Goal: Communication & Community: Share content

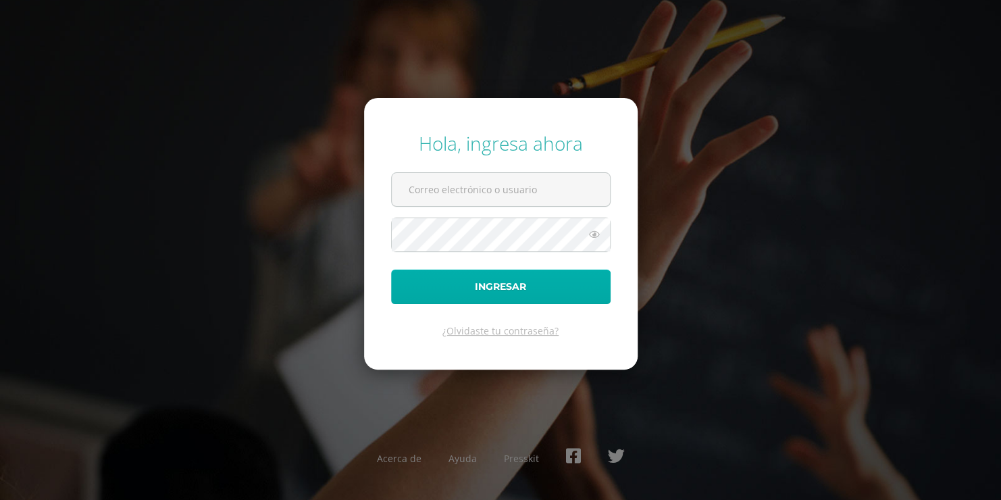
type input "[EMAIL_ADDRESS][DOMAIN_NAME]"
click at [551, 287] on button "Ingresar" at bounding box center [501, 287] width 220 height 34
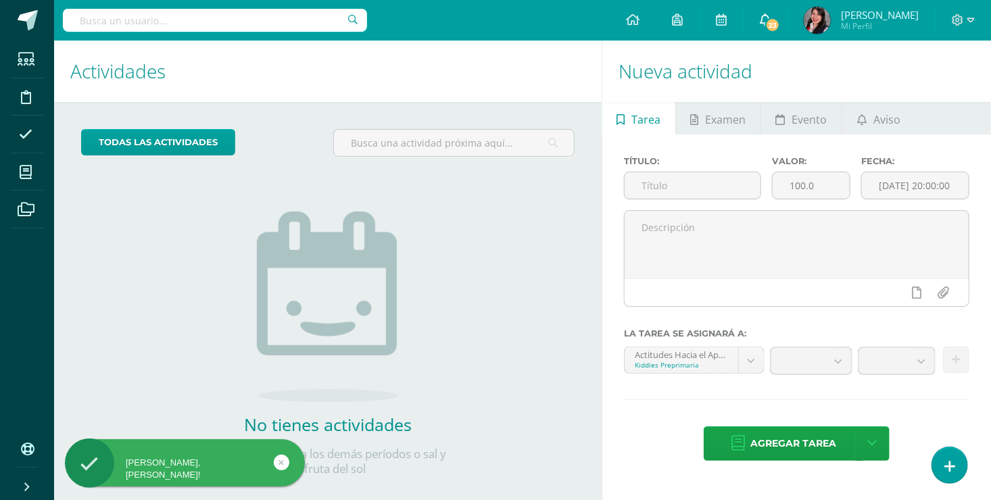
click at [780, 26] on span "23" at bounding box center [772, 25] width 15 height 15
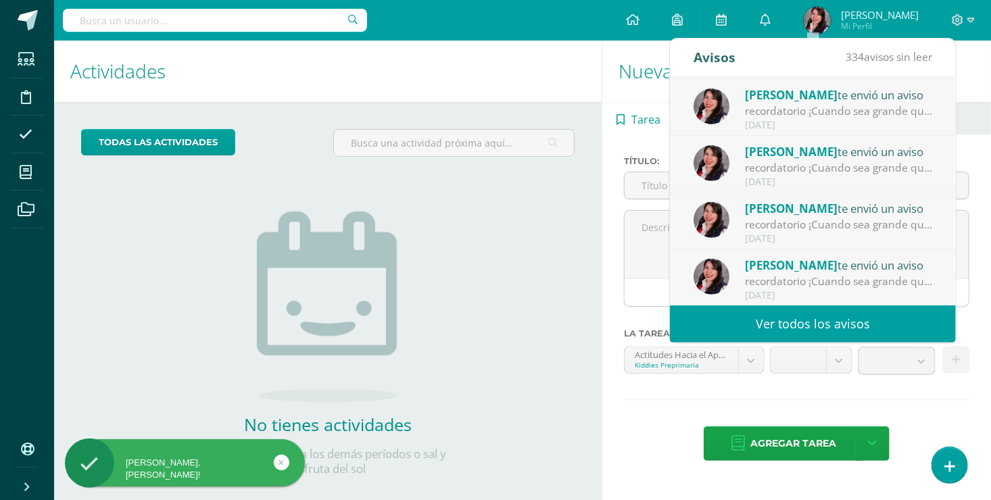
scroll to position [19, 0]
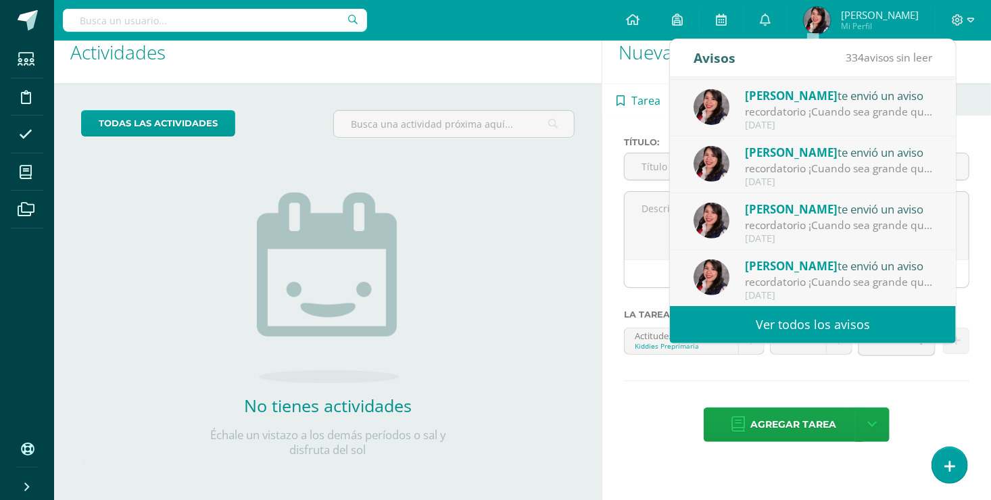
click at [767, 322] on link "Ver todos los avisos" at bounding box center [813, 324] width 286 height 37
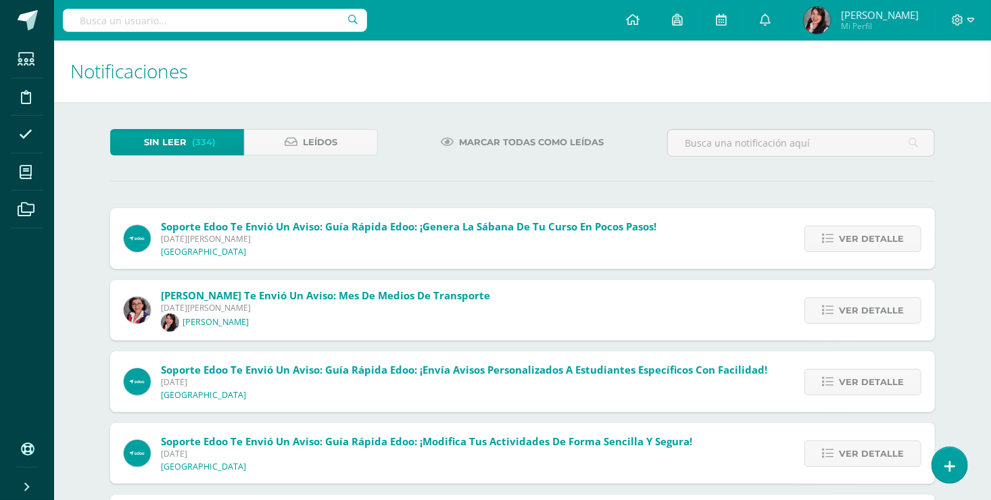
scroll to position [486, 0]
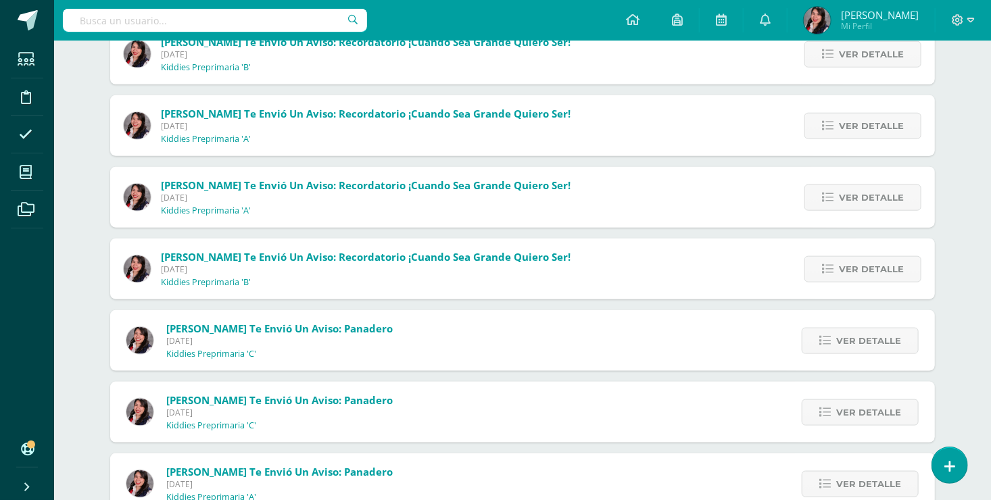
click at [520, 357] on div "[PERSON_NAME] te envió un aviso: Panadero [DATE] Kiddies Preprimaria 'C' Ver de…" at bounding box center [522, 340] width 824 height 61
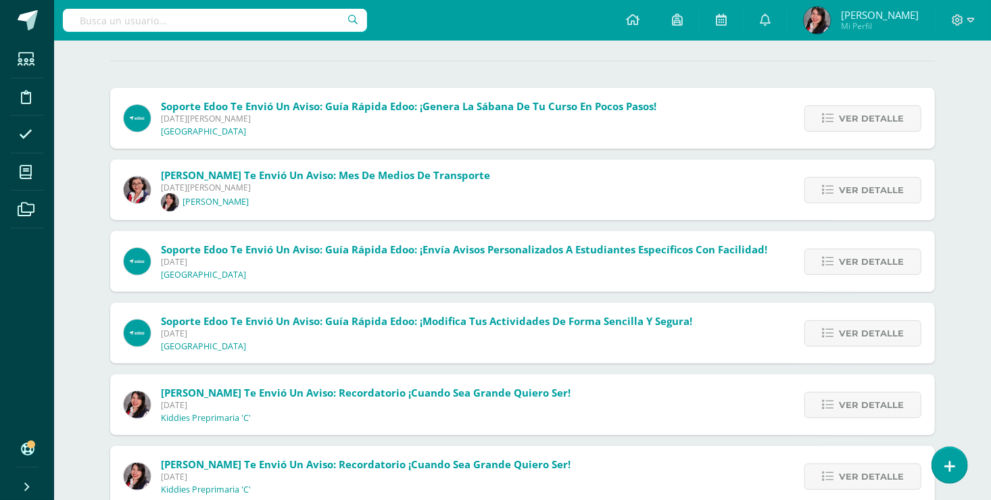
scroll to position [0, 0]
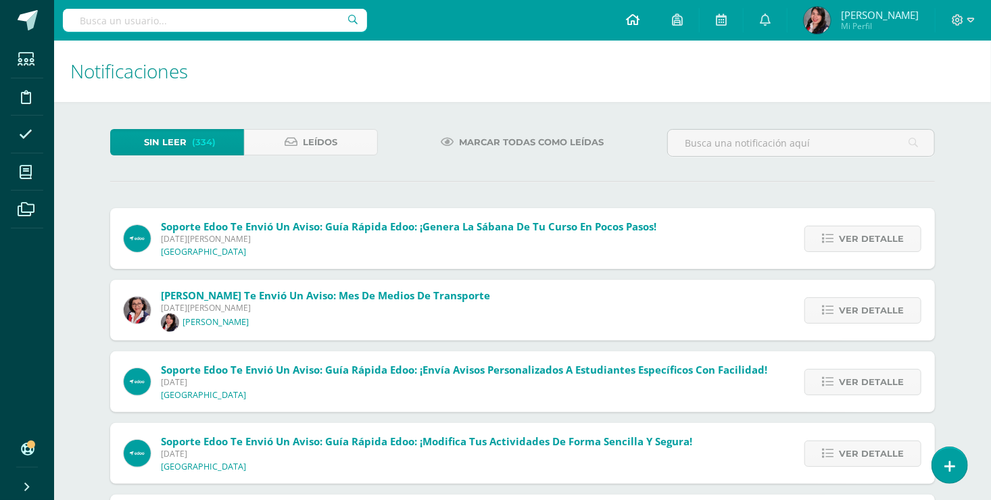
click at [639, 20] on icon at bounding box center [633, 20] width 14 height 12
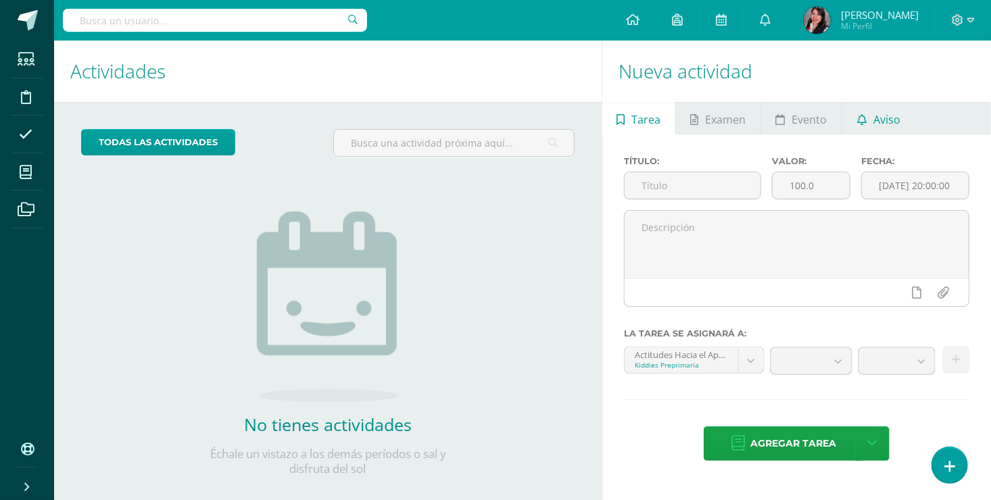
click at [880, 124] on span "Aviso" at bounding box center [886, 119] width 27 height 32
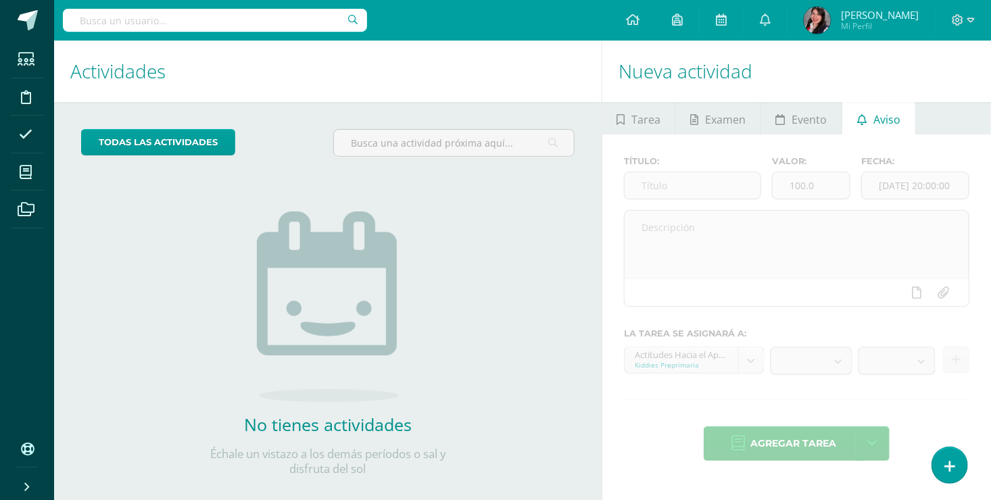
scroll to position [19, 0]
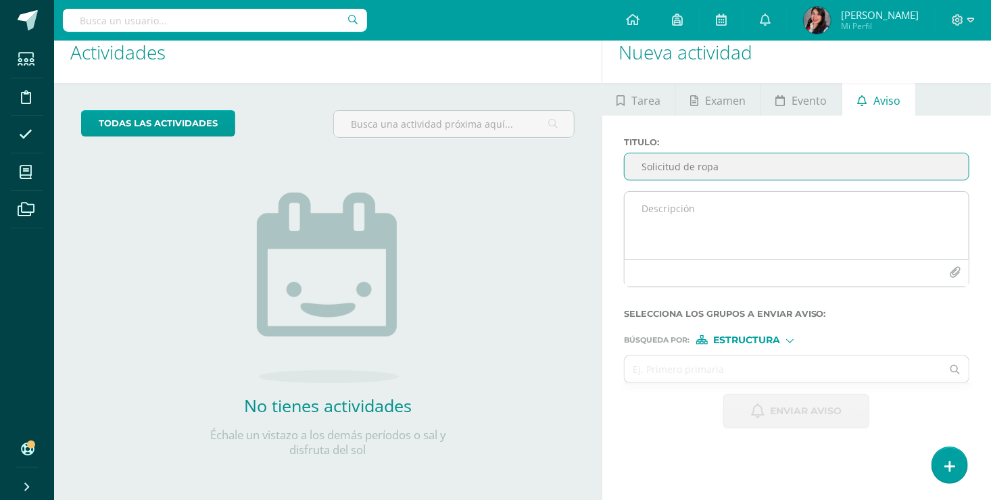
type input "Solicitud de ropa"
click at [717, 218] on textarea at bounding box center [796, 226] width 344 height 68
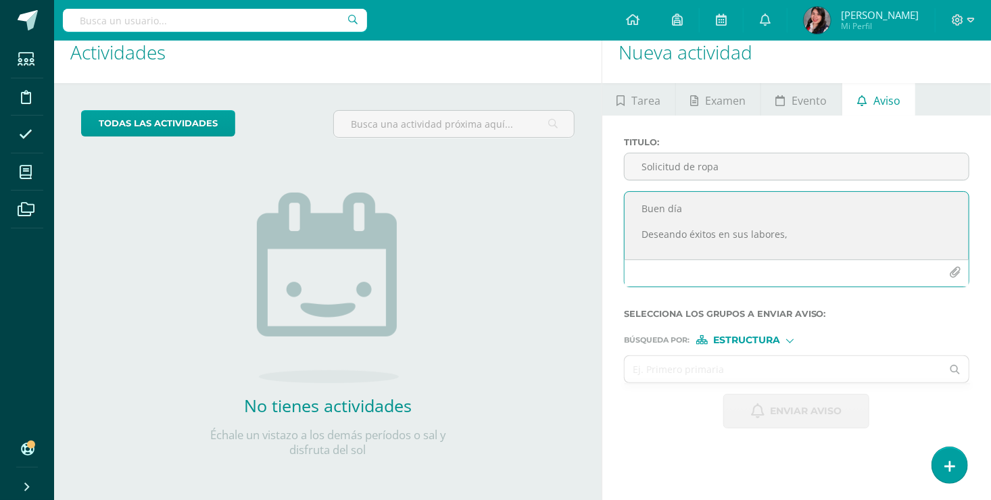
click at [791, 238] on textarea "Buen día Deseando éxitos en sus labores," at bounding box center [796, 226] width 344 height 68
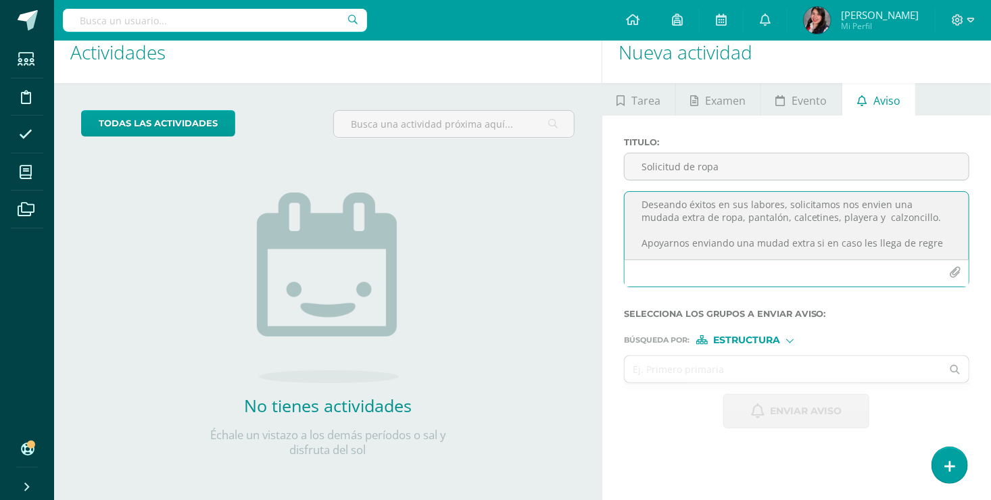
scroll to position [30, 0]
type textarea "Buen día Deseando éxitos en sus labores, solicitamos nos envien una mudada extr…"
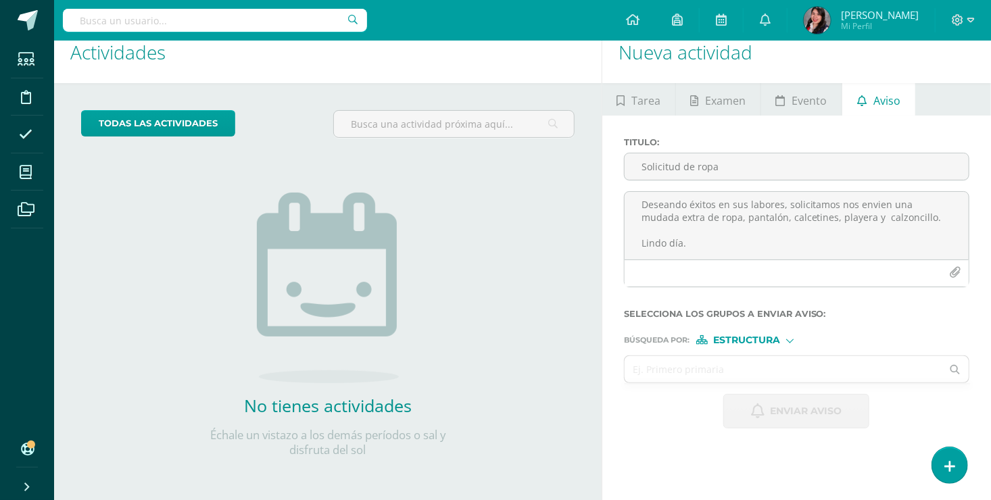
click at [764, 343] on span "Estructura" at bounding box center [746, 340] width 67 height 7
click at [751, 370] on span "Persona" at bounding box center [752, 373] width 49 height 7
click at [731, 366] on input "s" at bounding box center [783, 369] width 318 height 26
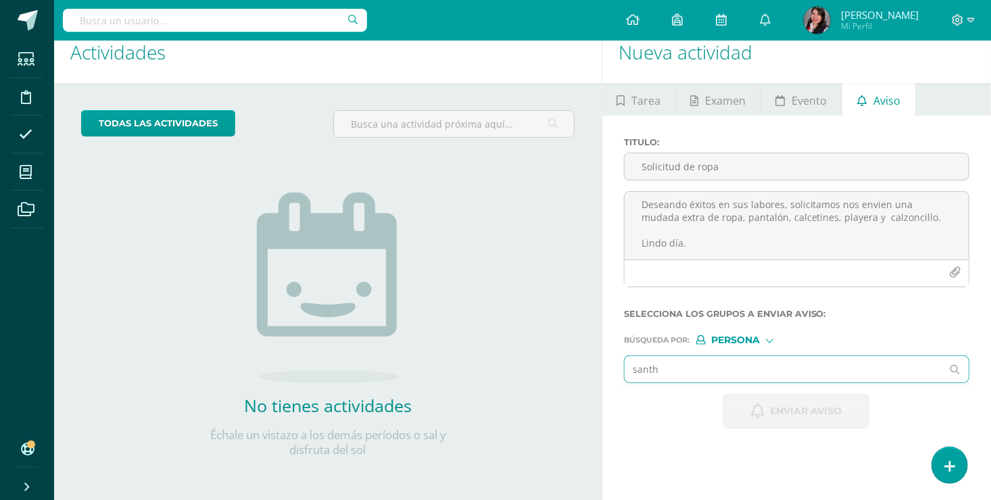
type input "santhi"
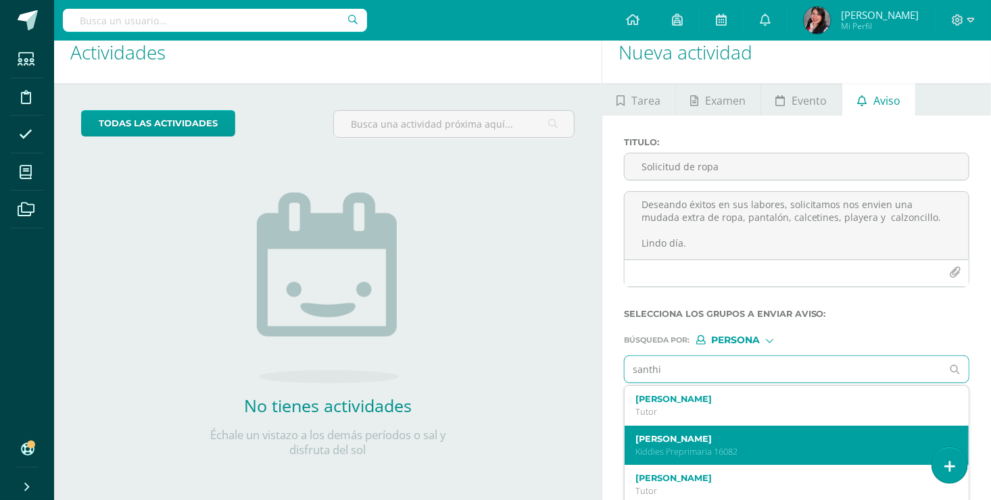
click at [695, 441] on label "Zahid Santhiago Sánchez Tenas" at bounding box center [789, 439] width 309 height 10
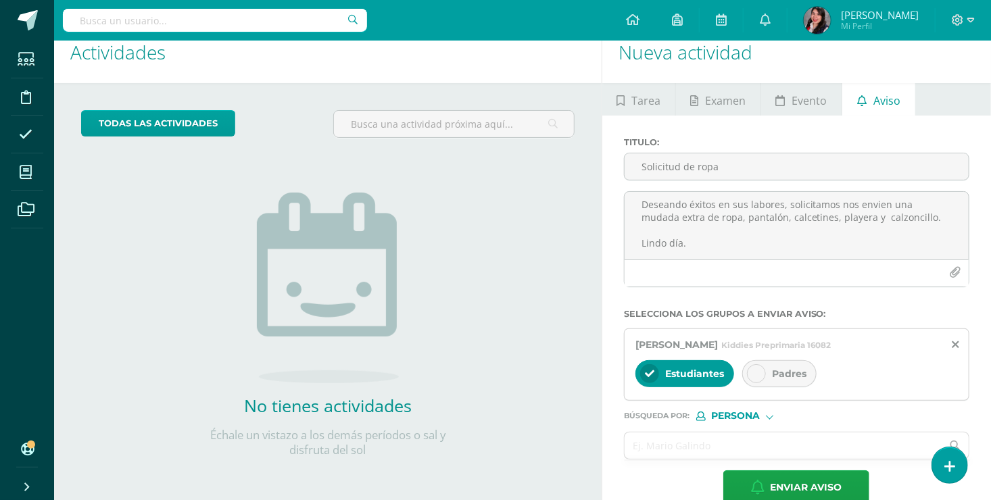
click at [757, 369] on icon at bounding box center [755, 373] width 9 height 9
click at [689, 457] on input "text" at bounding box center [783, 445] width 318 height 26
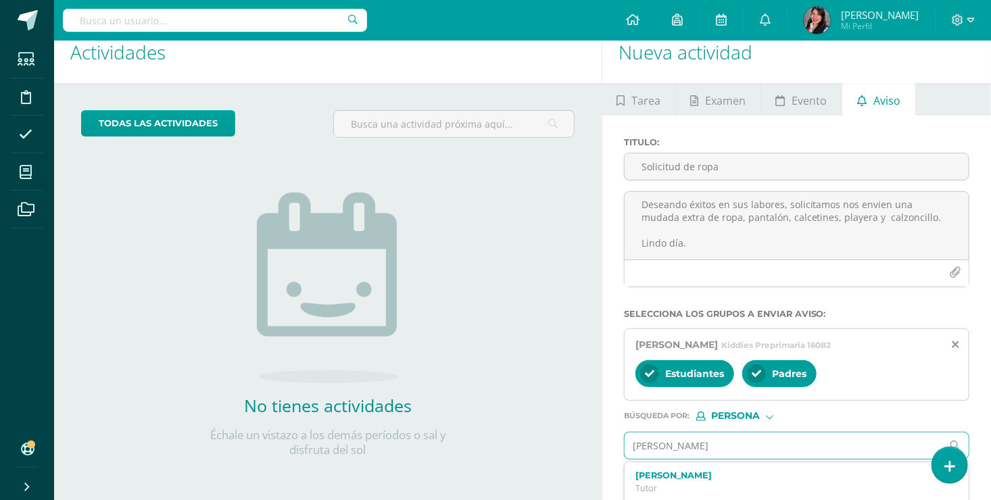
type input "Juan diego"
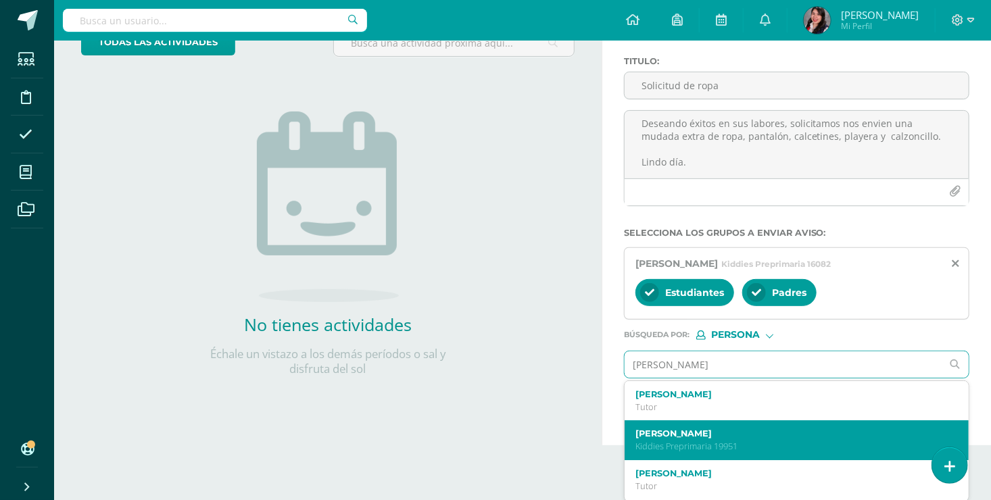
click at [691, 443] on p "Kiddies Preprimaria 19951" at bounding box center [789, 446] width 309 height 11
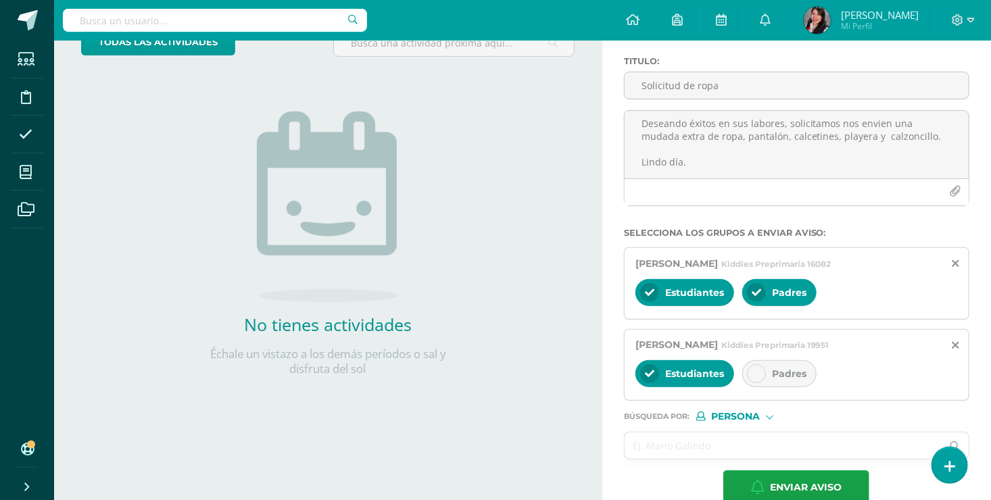
click at [753, 369] on icon at bounding box center [755, 373] width 9 height 9
click at [680, 449] on input "text" at bounding box center [783, 445] width 318 height 26
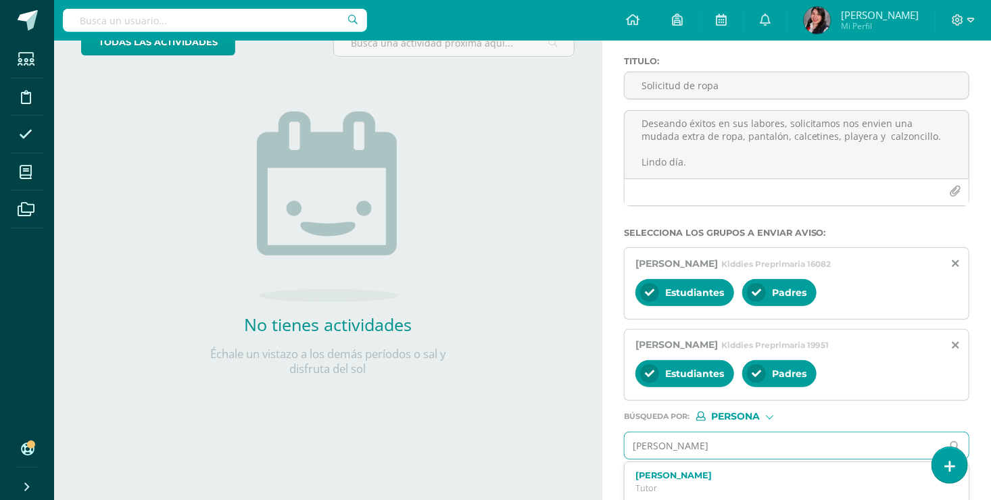
type input "Thiago"
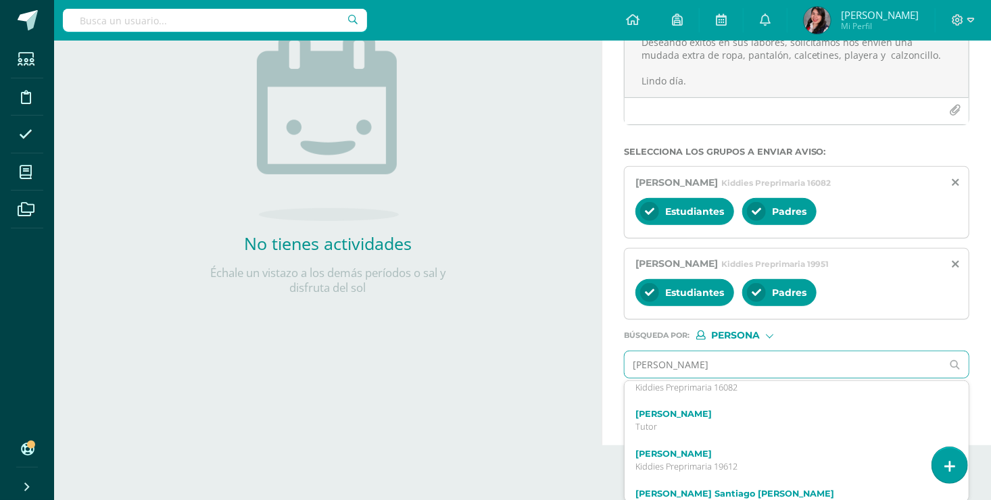
scroll to position [0, 0]
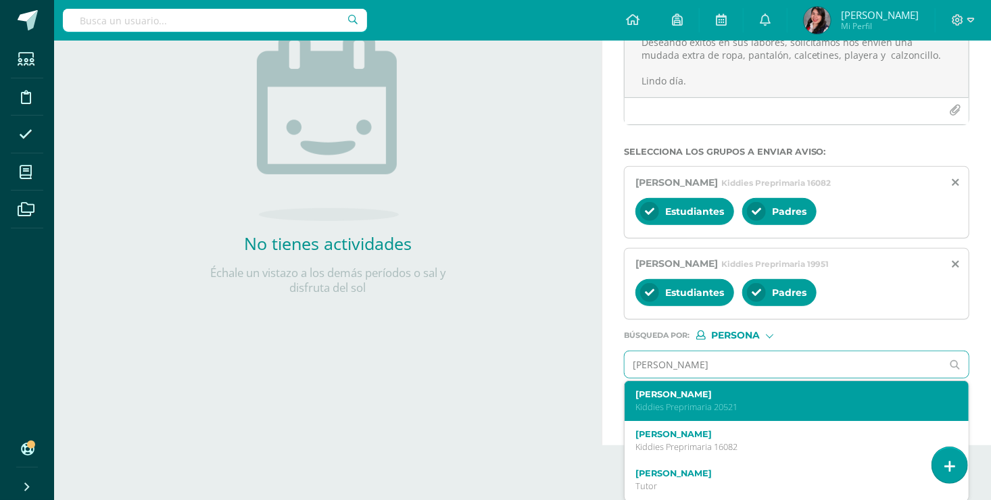
click at [666, 397] on div "Thiago Rodas Villatoro Kiddies Preprimaria 20521" at bounding box center [789, 401] width 309 height 24
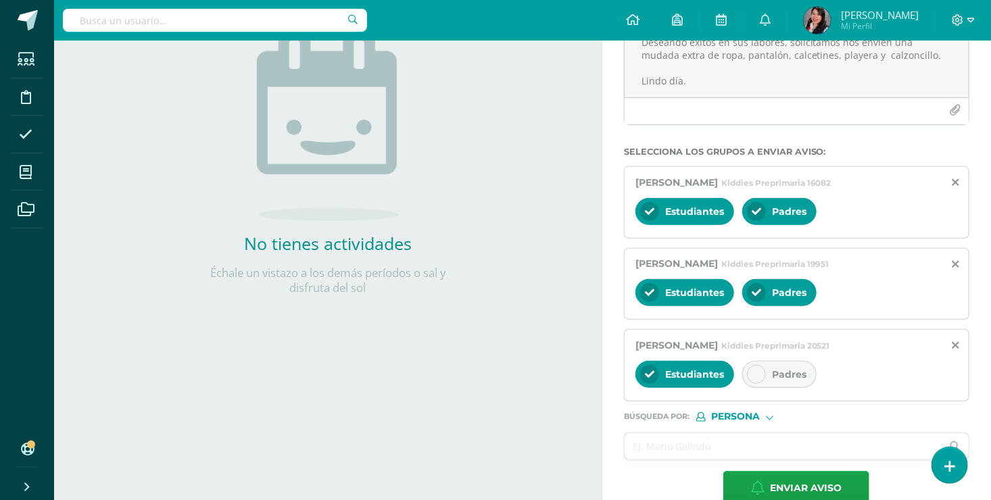
click at [758, 370] on icon at bounding box center [755, 374] width 9 height 9
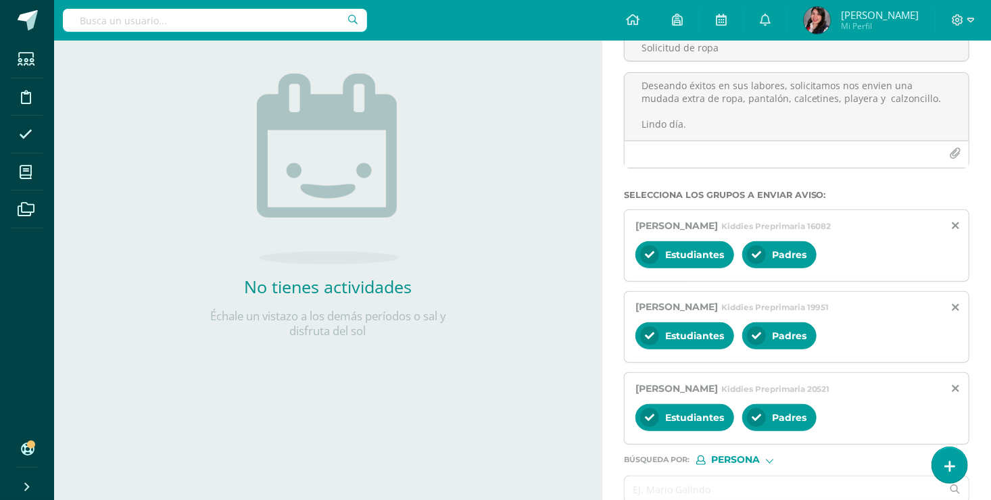
scroll to position [135, 0]
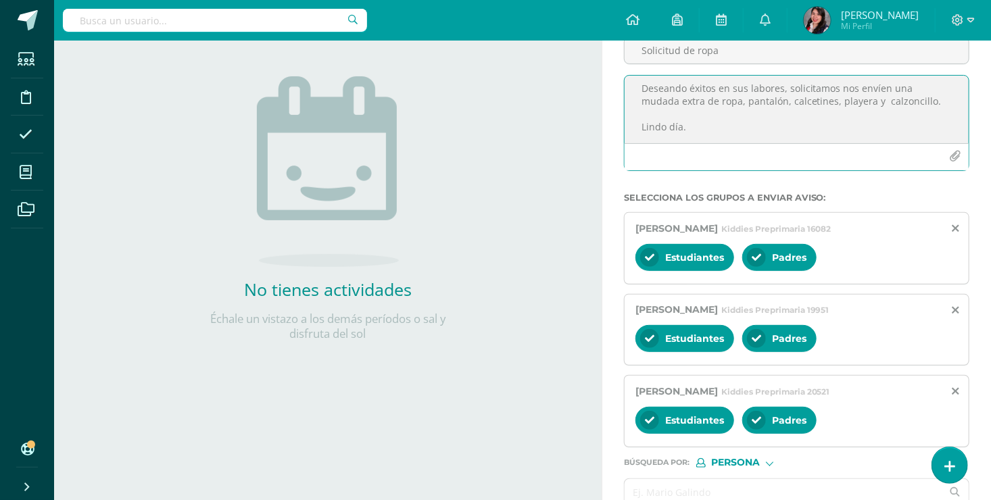
click at [712, 130] on textarea "Buen día Deseando éxitos en sus labores, solicitamos nos envíen una mudada extr…" at bounding box center [796, 110] width 344 height 68
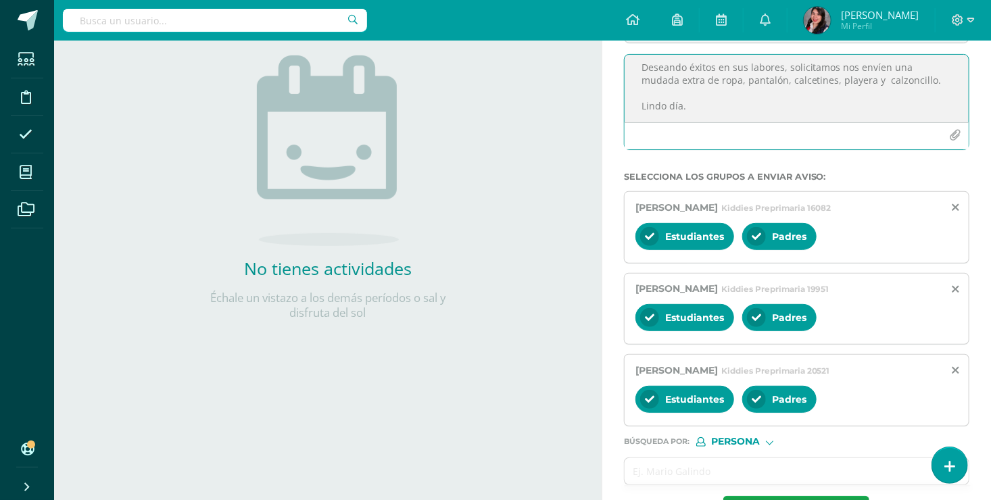
scroll to position [157, 0]
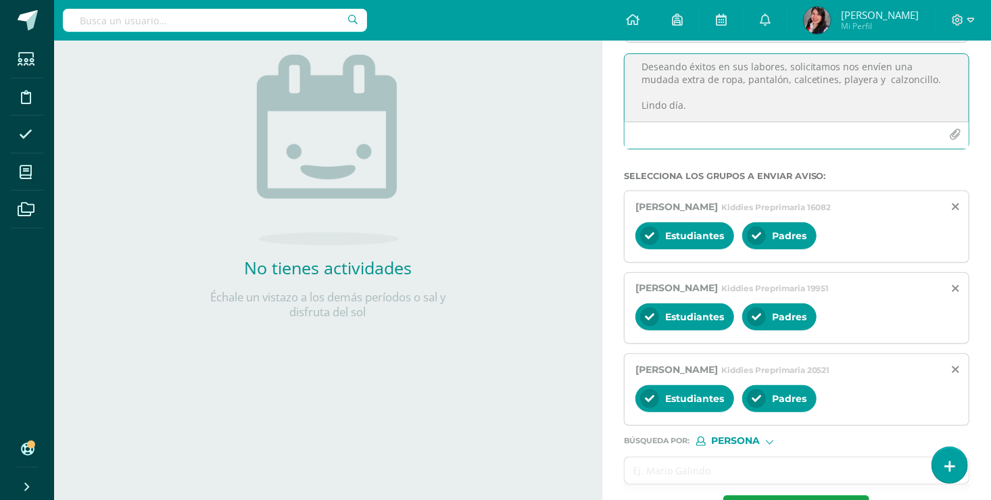
click at [889, 68] on textarea "Buen día Deseando éxitos en sus labores, solicitamos nos envíen una mudada extr…" at bounding box center [796, 88] width 344 height 68
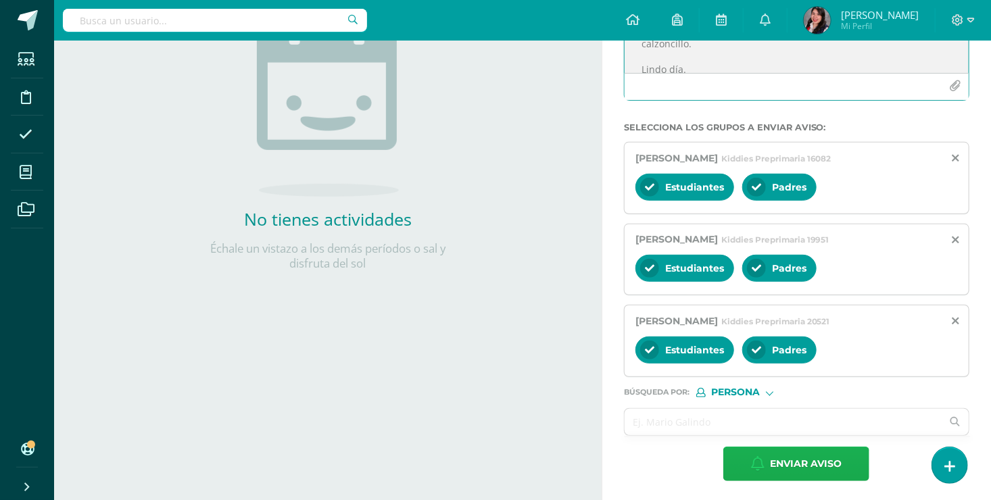
type textarea "Buen día Deseando éxitos en sus labores, solicitamos nos envíen ´por favor una …"
click at [763, 459] on icon "button" at bounding box center [758, 463] width 14 height 15
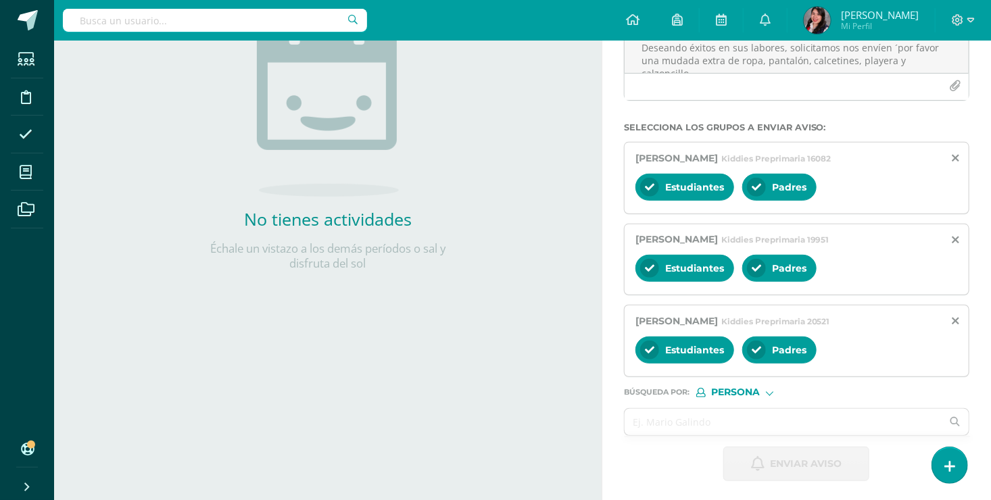
scroll to position [19, 0]
